Goal: Task Accomplishment & Management: Use online tool/utility

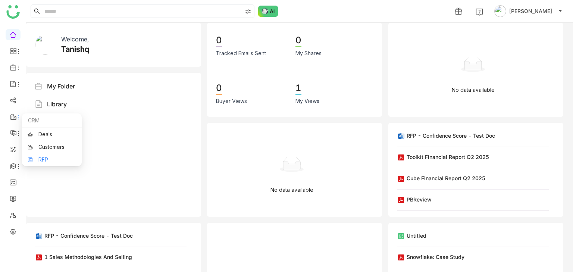
click at [50, 160] on link "RFP" at bounding box center [52, 159] width 49 height 5
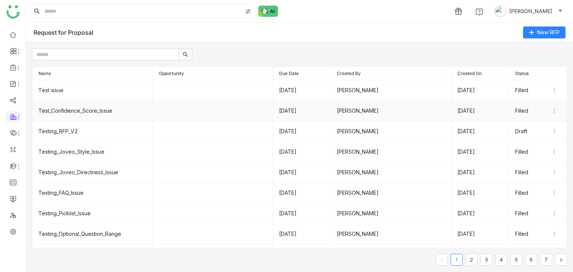
click at [66, 104] on td "Test_Confidence_Score_Issue" at bounding box center [92, 111] width 121 height 21
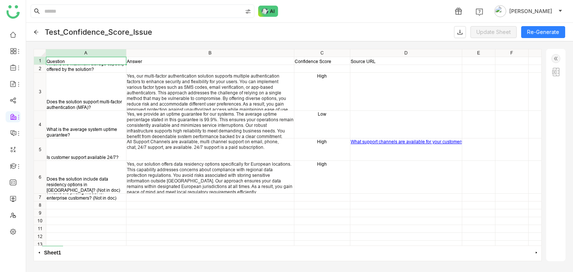
click at [556, 60] on img at bounding box center [555, 58] width 9 height 9
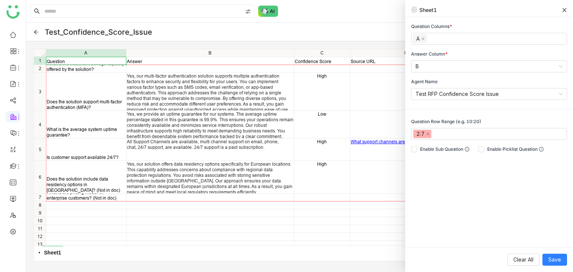
click at [36, 31] on icon at bounding box center [36, 31] width 5 height 5
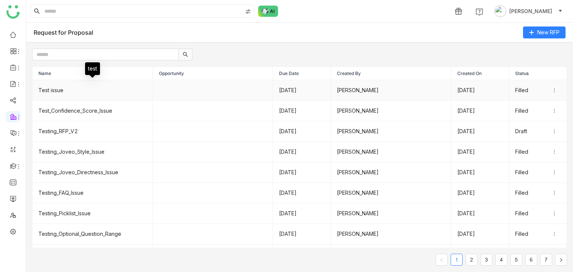
click at [72, 87] on td "Test issue" at bounding box center [92, 90] width 121 height 21
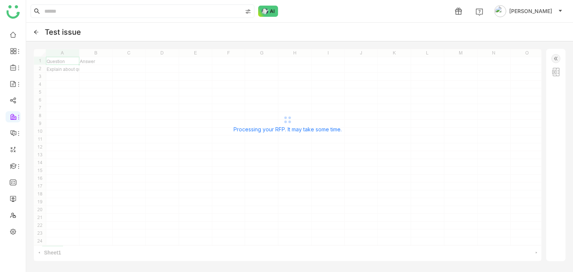
click at [556, 58] on img at bounding box center [555, 58] width 9 height 9
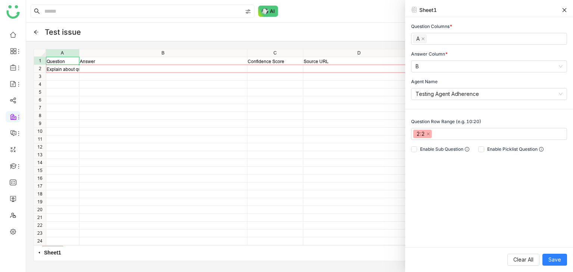
click at [566, 9] on icon at bounding box center [564, 9] width 5 height 5
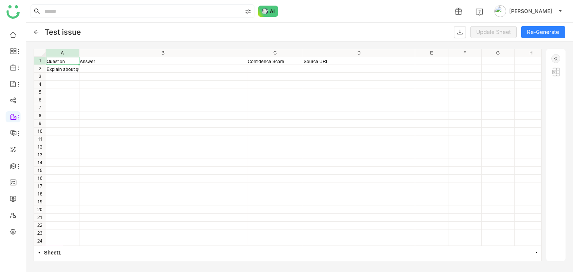
click at [37, 33] on icon at bounding box center [36, 31] width 5 height 5
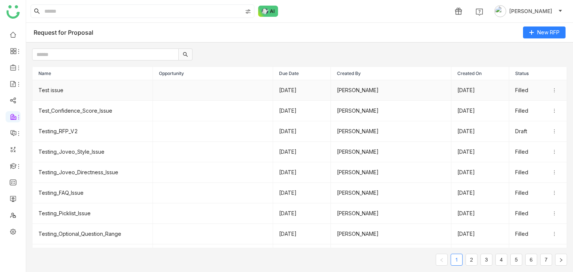
click at [554, 95] on td "Filled" at bounding box center [538, 90] width 58 height 21
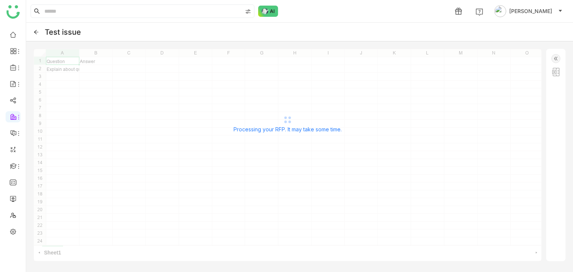
click at [36, 29] on icon at bounding box center [36, 31] width 5 height 5
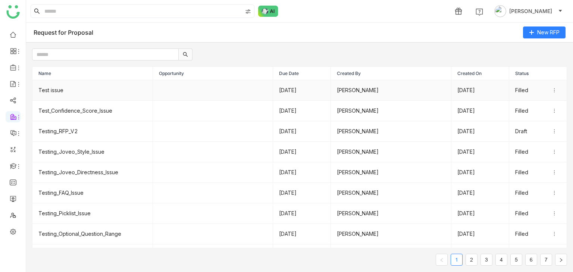
click at [553, 93] on body "1 [PERSON_NAME] Request for Proposal New RFP Name Opportunity Due Date Created …" at bounding box center [286, 136] width 573 height 272
click at [549, 96] on td "Filled" at bounding box center [538, 90] width 58 height 21
click at [555, 85] on td "Filled" at bounding box center [538, 90] width 58 height 21
click at [555, 90] on icon at bounding box center [554, 90] width 5 height 5
click at [544, 102] on li "Edit" at bounding box center [541, 102] width 37 height 14
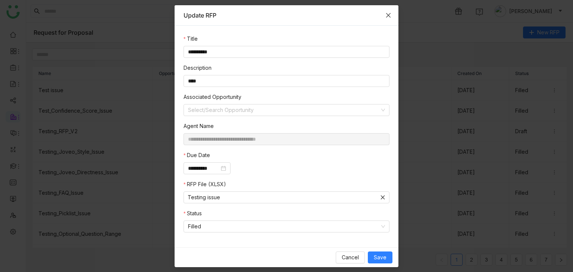
click at [391, 15] on span "Close" at bounding box center [388, 15] width 20 height 20
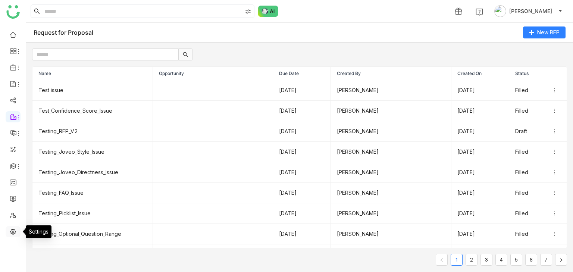
click at [13, 228] on link at bounding box center [13, 231] width 7 height 6
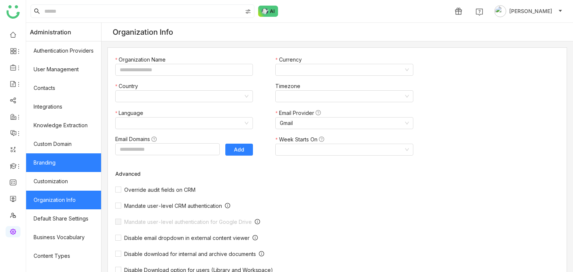
type input "*******"
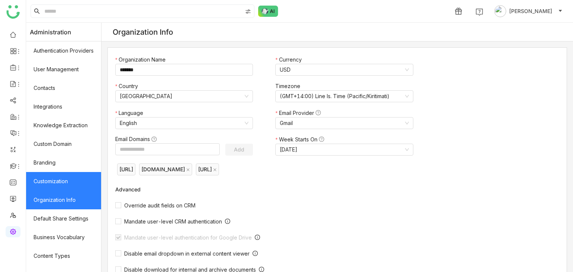
scroll to position [124, 0]
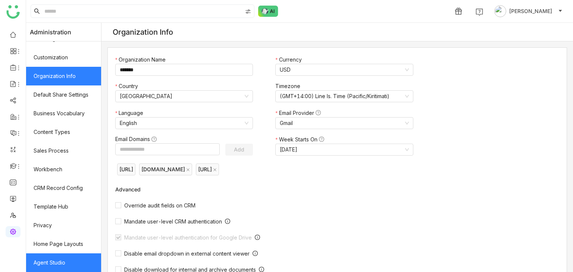
click at [63, 267] on link "Agent Studio" at bounding box center [63, 262] width 75 height 19
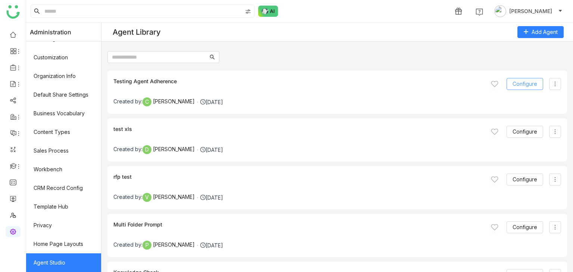
click at [529, 83] on span "Configure" at bounding box center [525, 84] width 25 height 8
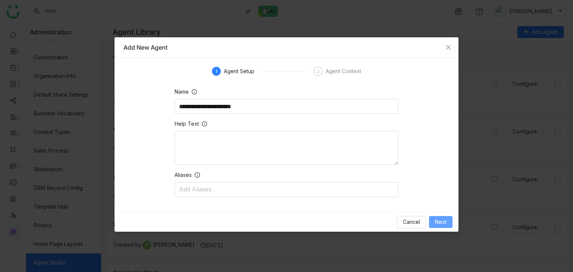
click at [440, 218] on span "Next" at bounding box center [441, 222] width 12 height 8
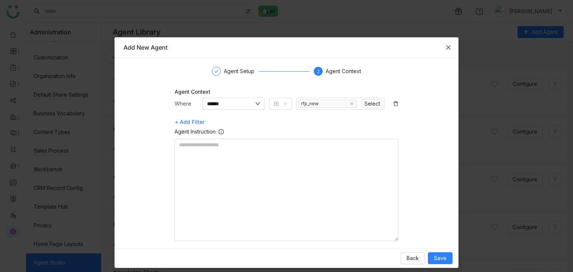
click at [446, 45] on icon "Close" at bounding box center [448, 47] width 4 height 4
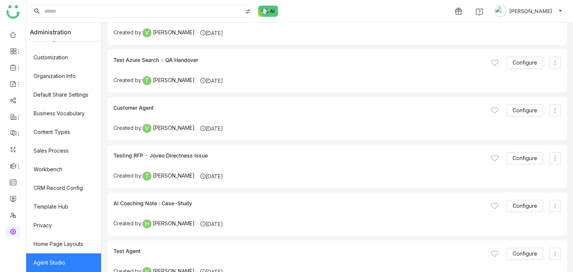
scroll to position [2663, 0]
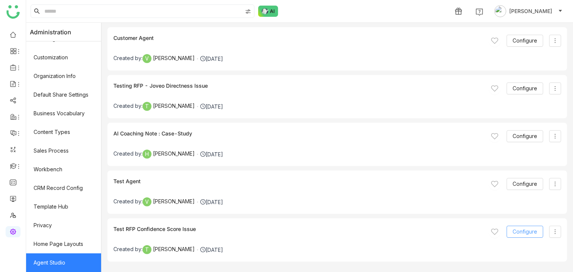
click at [517, 228] on span "Configure" at bounding box center [525, 232] width 25 height 8
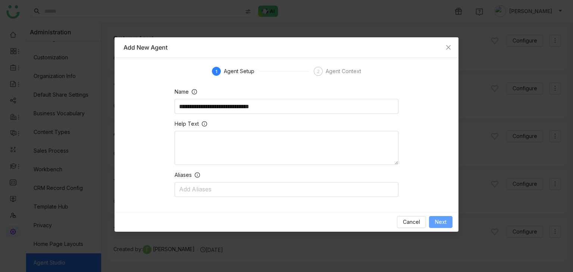
click at [448, 226] on button "Next" at bounding box center [441, 222] width 24 height 12
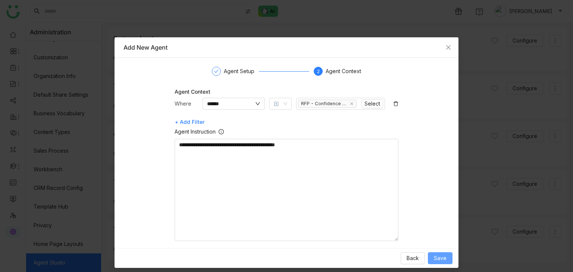
click at [435, 255] on span "Save" at bounding box center [440, 258] width 13 height 8
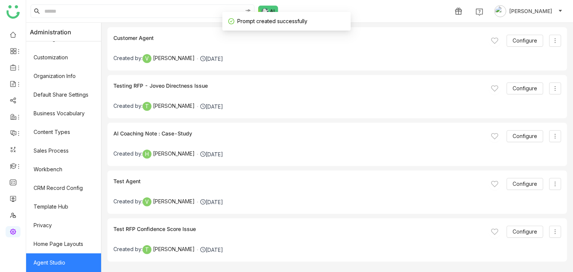
click at [450, 44] on nz-modal-container "Add New Agent 1 Agent Setup 2 Agent Context Name Help Text Aliases Add Aliases …" at bounding box center [286, 136] width 573 height 272
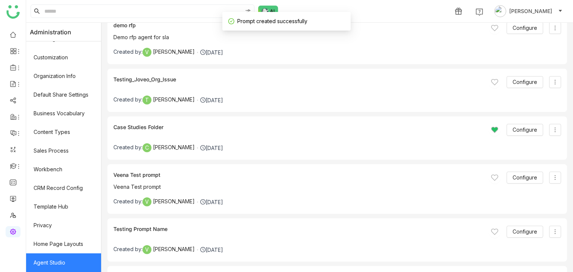
scroll to position [0, 0]
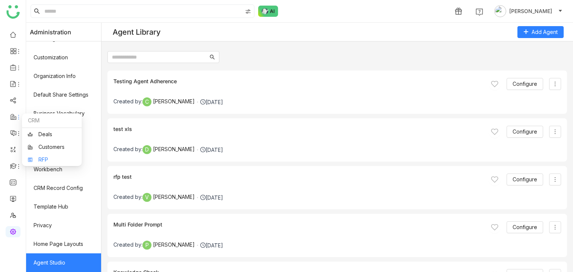
click at [41, 158] on link "RFP" at bounding box center [52, 159] width 49 height 5
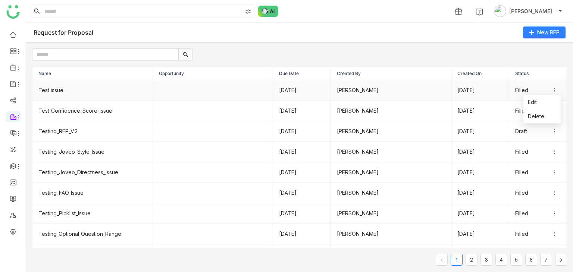
click at [552, 89] on icon at bounding box center [554, 90] width 5 height 5
click at [544, 95] on li "Edit" at bounding box center [541, 102] width 37 height 14
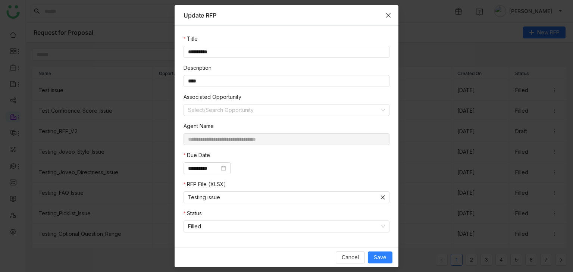
click at [390, 15] on icon "Close" at bounding box center [388, 15] width 6 height 6
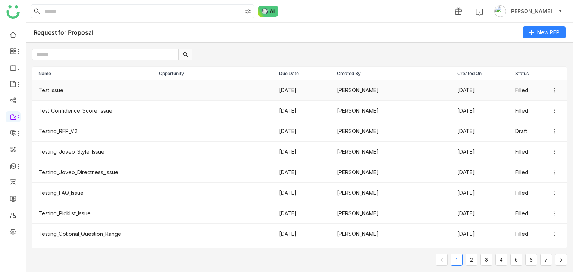
click at [115, 88] on td "Test issue" at bounding box center [92, 90] width 121 height 21
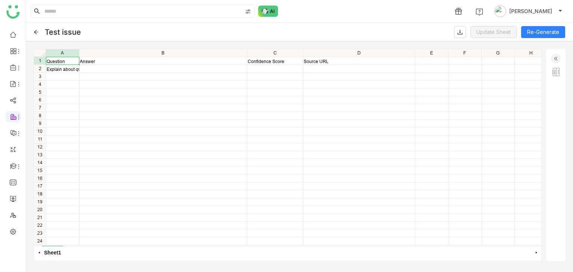
click at [557, 54] on img at bounding box center [555, 58] width 9 height 9
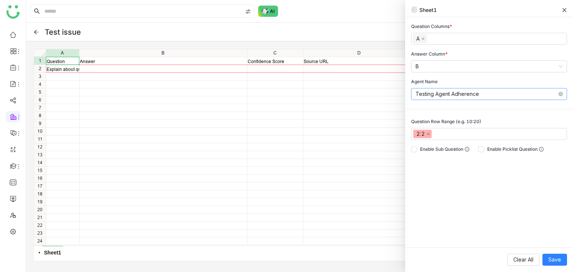
click at [503, 91] on nz-select-item "Testing Agent Adherence" at bounding box center [489, 93] width 147 height 11
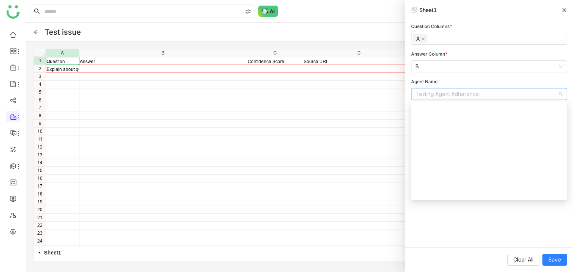
scroll to position [597, 0]
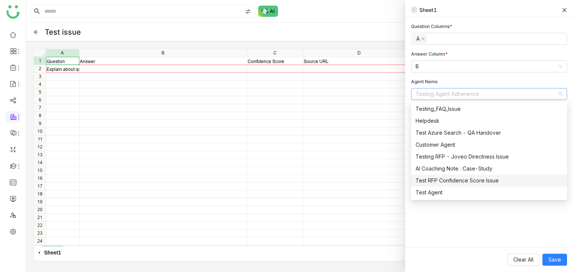
click at [494, 179] on div "Test RFP Confidence Score Issue" at bounding box center [489, 180] width 147 height 8
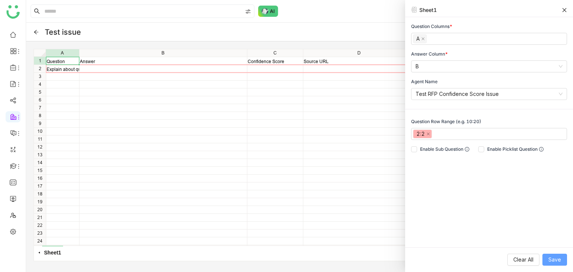
click at [560, 260] on span "Save" at bounding box center [554, 260] width 13 height 8
click at [565, 11] on icon at bounding box center [564, 9] width 5 height 5
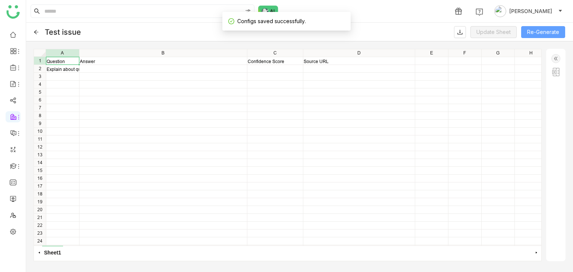
click at [543, 35] on button "Re-Generate" at bounding box center [543, 32] width 44 height 12
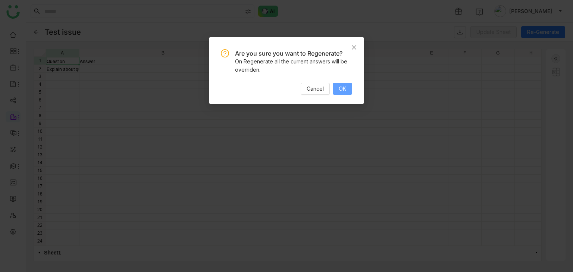
click at [343, 94] on button "OK" at bounding box center [342, 89] width 19 height 12
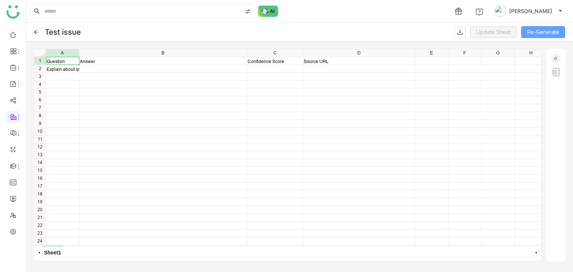
click at [542, 33] on button "Re-Generate" at bounding box center [543, 32] width 44 height 12
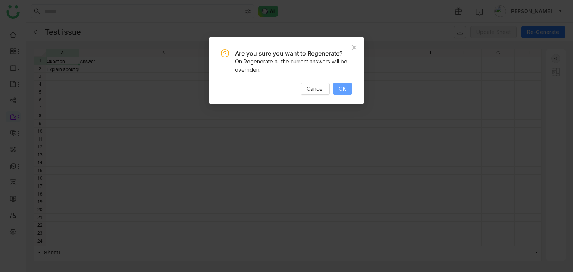
click at [341, 91] on span "OK" at bounding box center [342, 89] width 7 height 8
